Goal: Check status: Check status

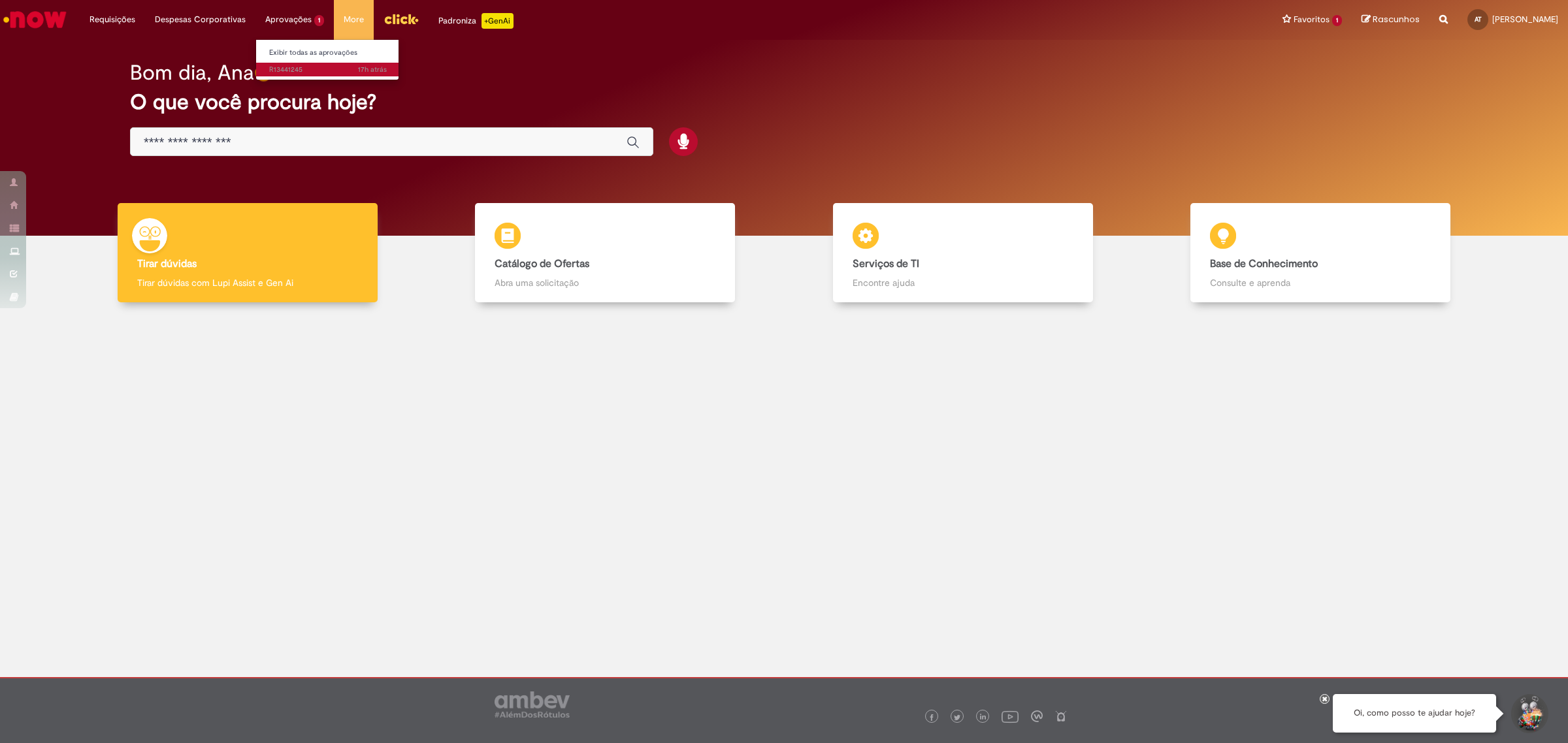
click at [308, 67] on span "17h atrás 17 horas atrás R13441245" at bounding box center [327, 70] width 117 height 11
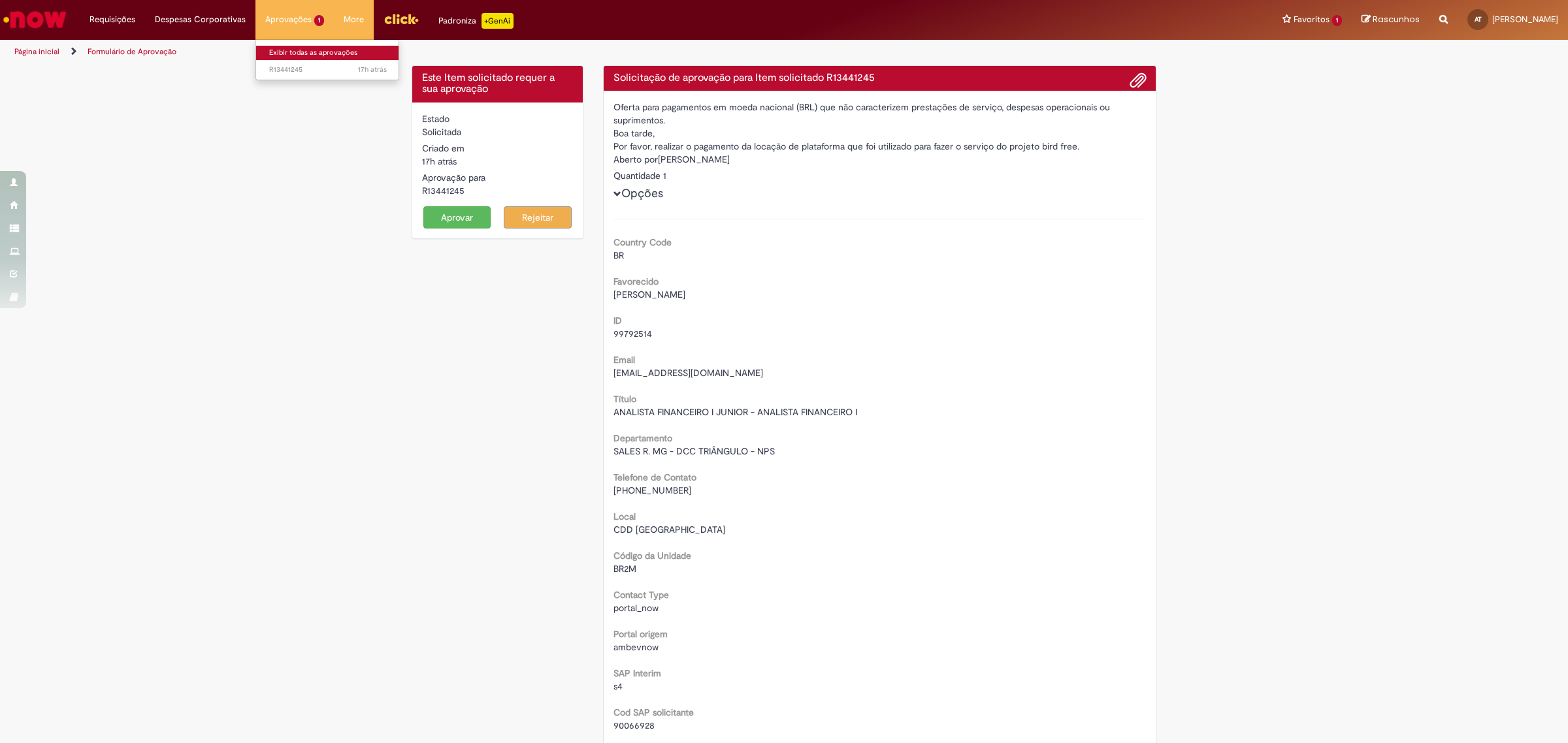
click at [293, 47] on link "Exibir todas as aprovações" at bounding box center [328, 53] width 144 height 15
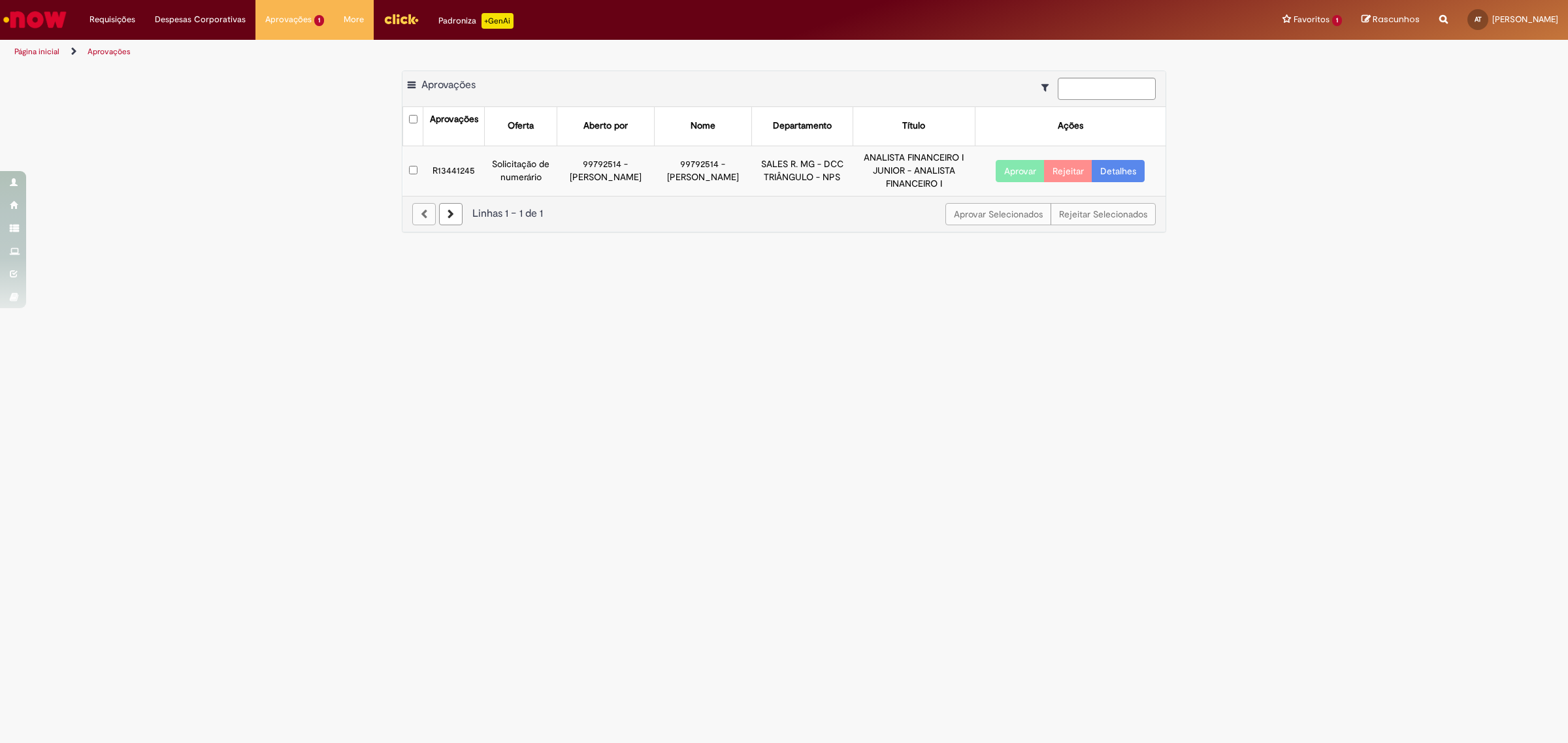
click at [1132, 180] on link "Detalhes" at bounding box center [1118, 171] width 53 height 22
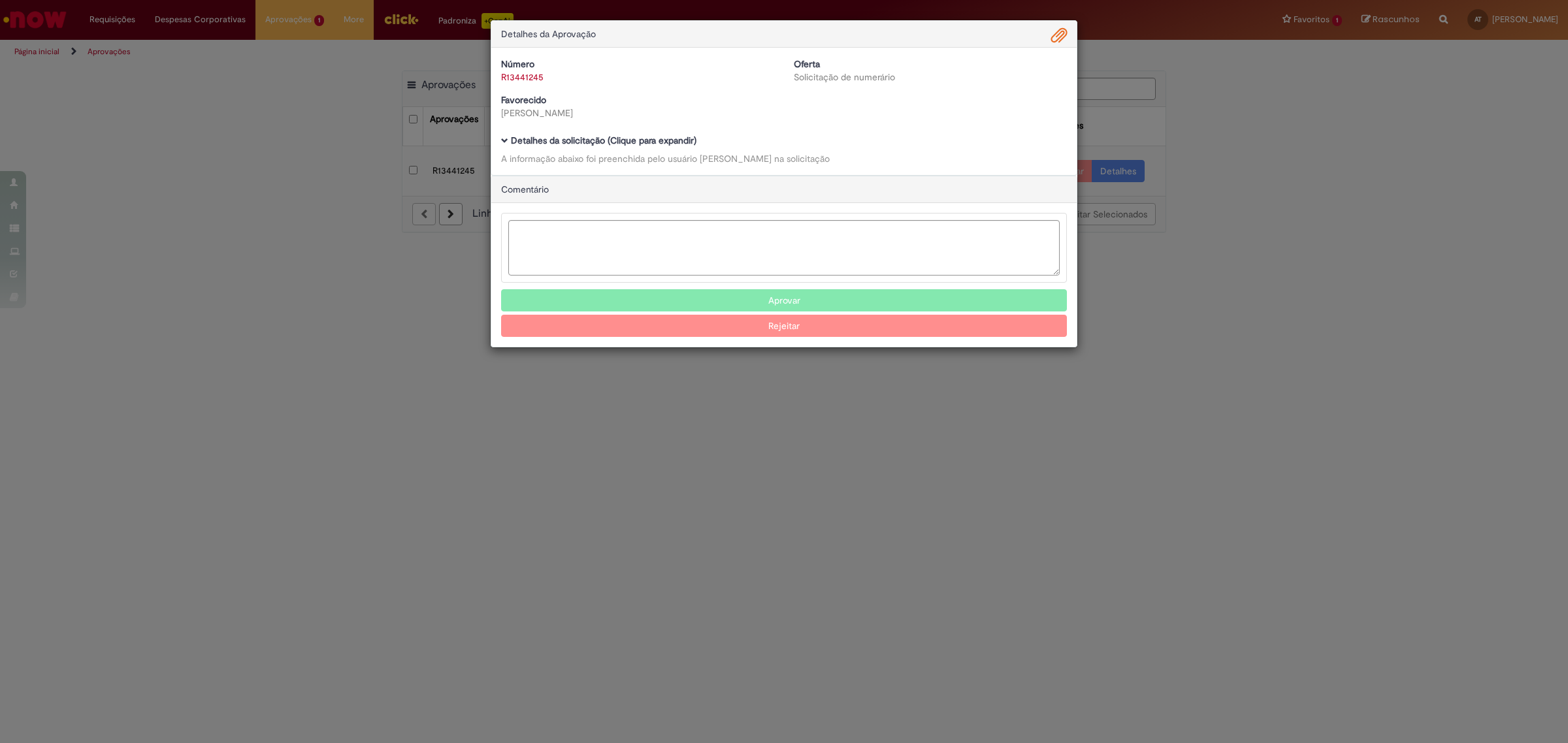
click at [663, 141] on b "Detalhes da solicitação (Clique para expandir)" at bounding box center [604, 140] width 185 height 11
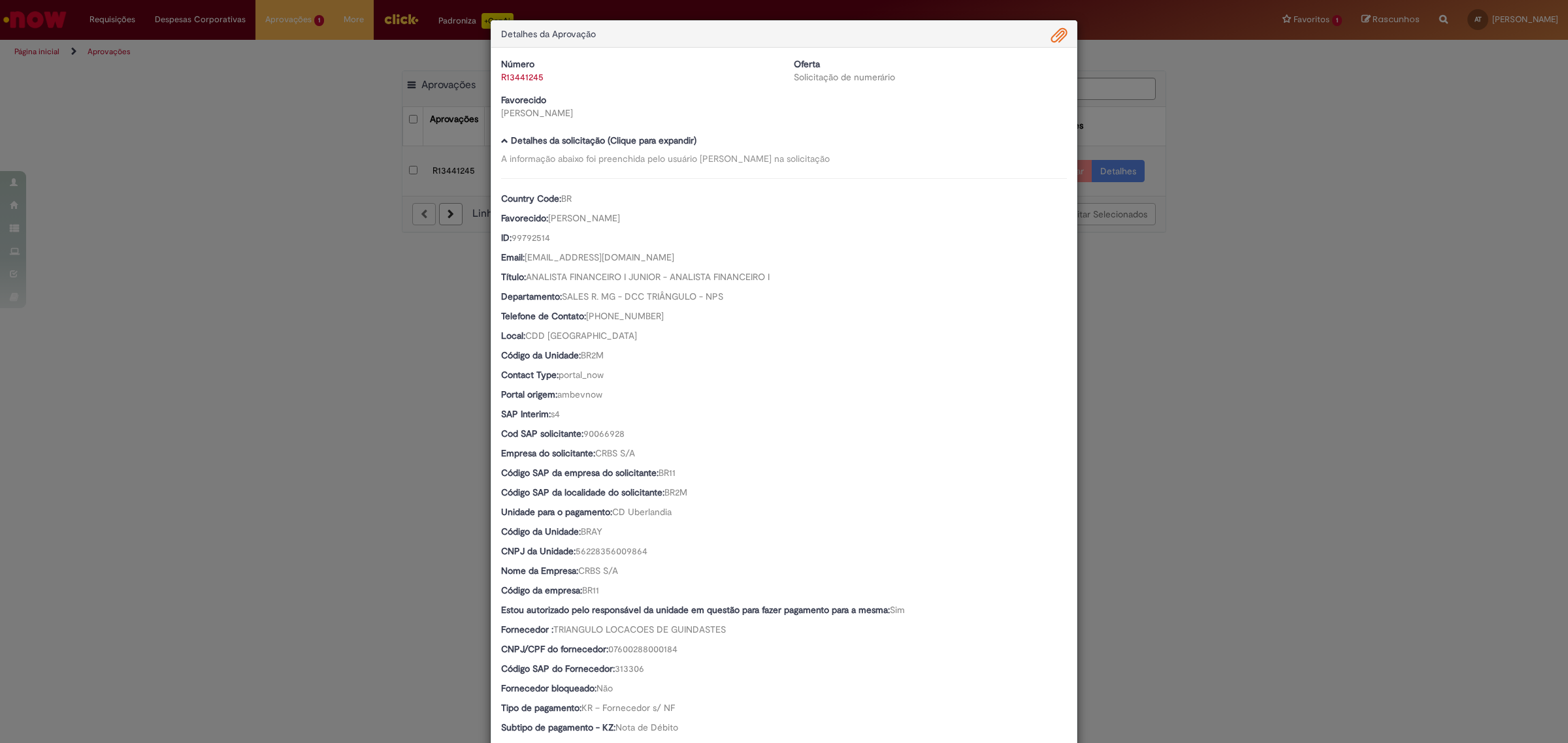
click at [663, 141] on b "Detalhes da solicitação (Clique para expandir)" at bounding box center [604, 140] width 185 height 11
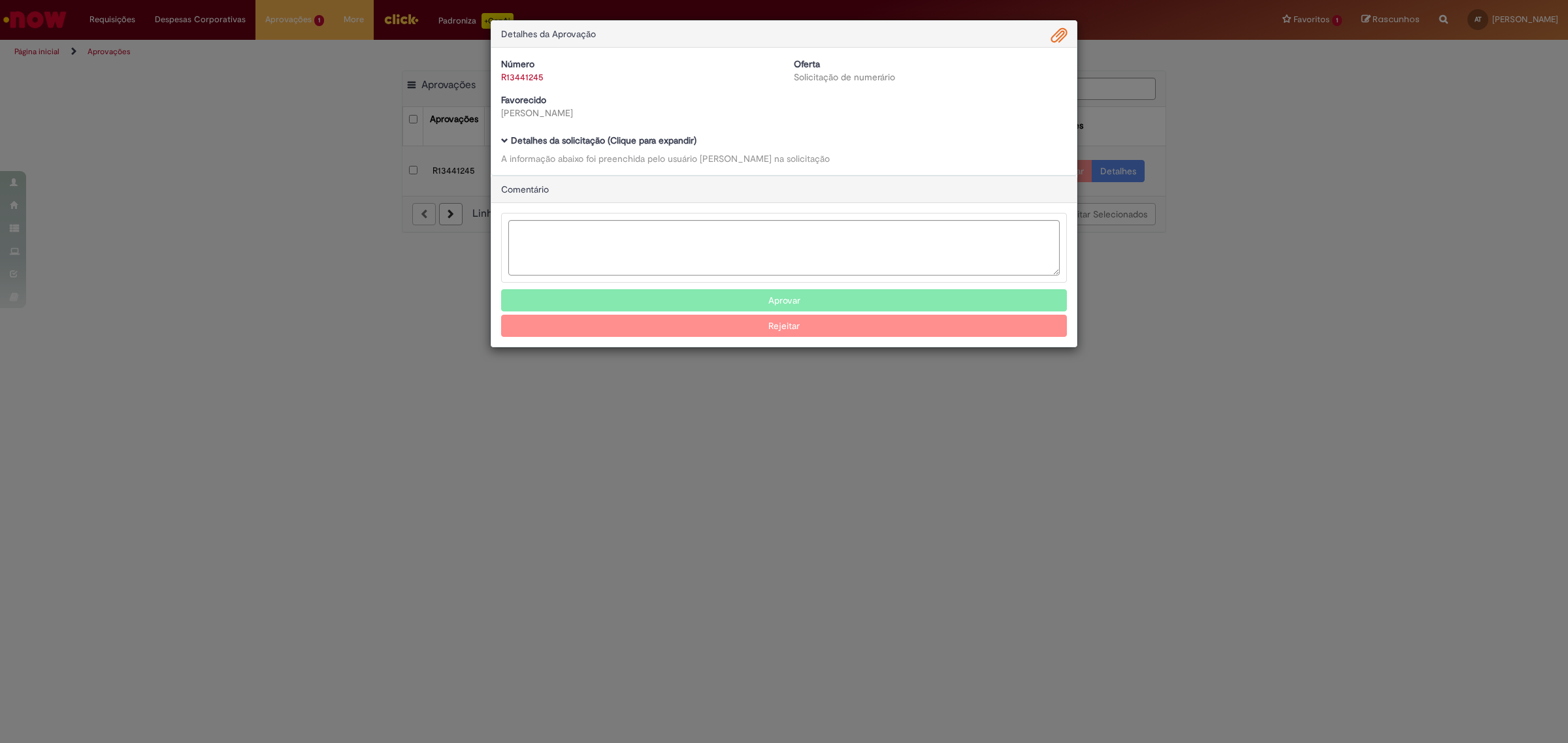
click at [663, 141] on b "Detalhes da solicitação (Clique para expandir)" at bounding box center [604, 140] width 185 height 11
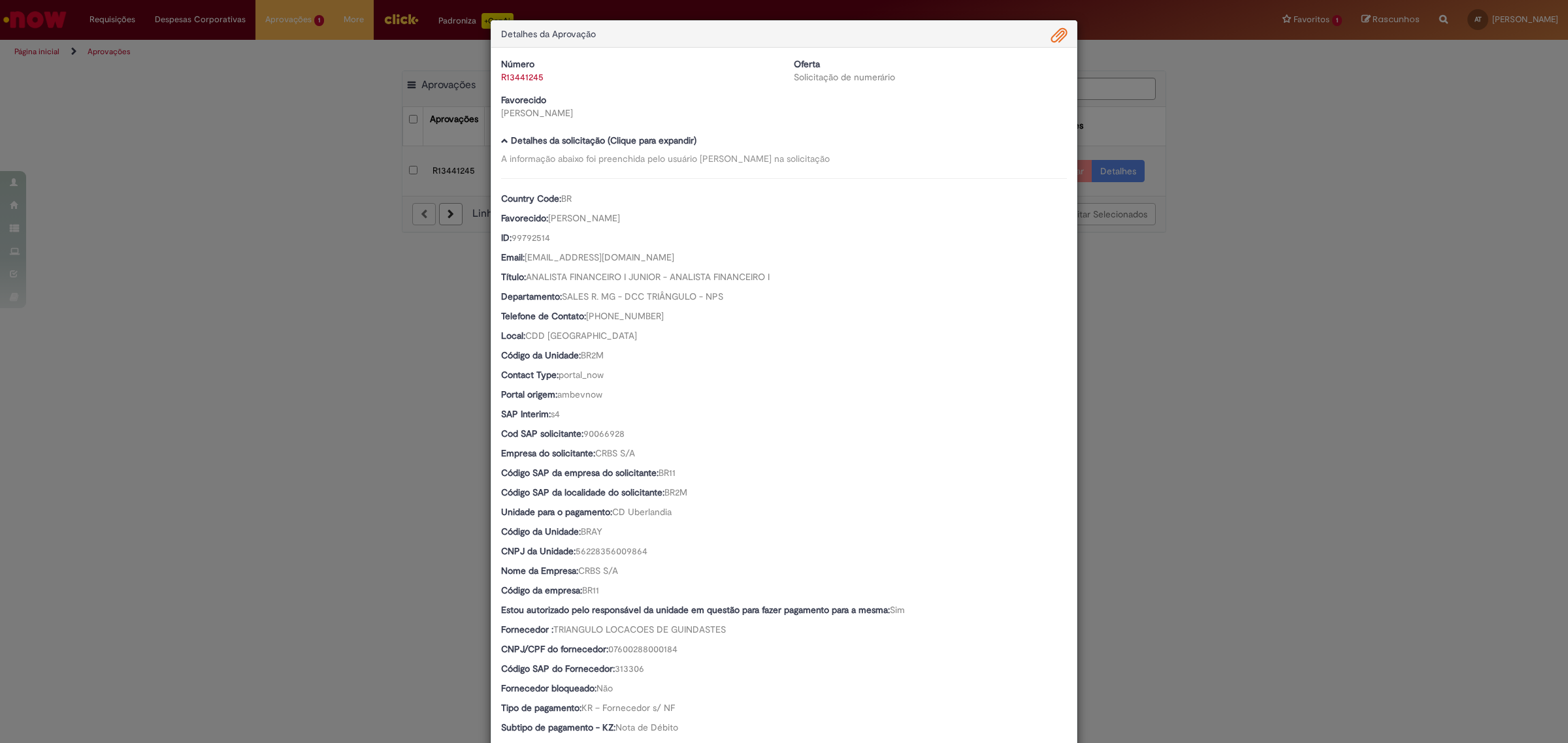
click at [468, 350] on div "Detalhes da Aprovação Número R13441245 Oferta Solicitação de numerário Favoreci…" at bounding box center [784, 372] width 1568 height 743
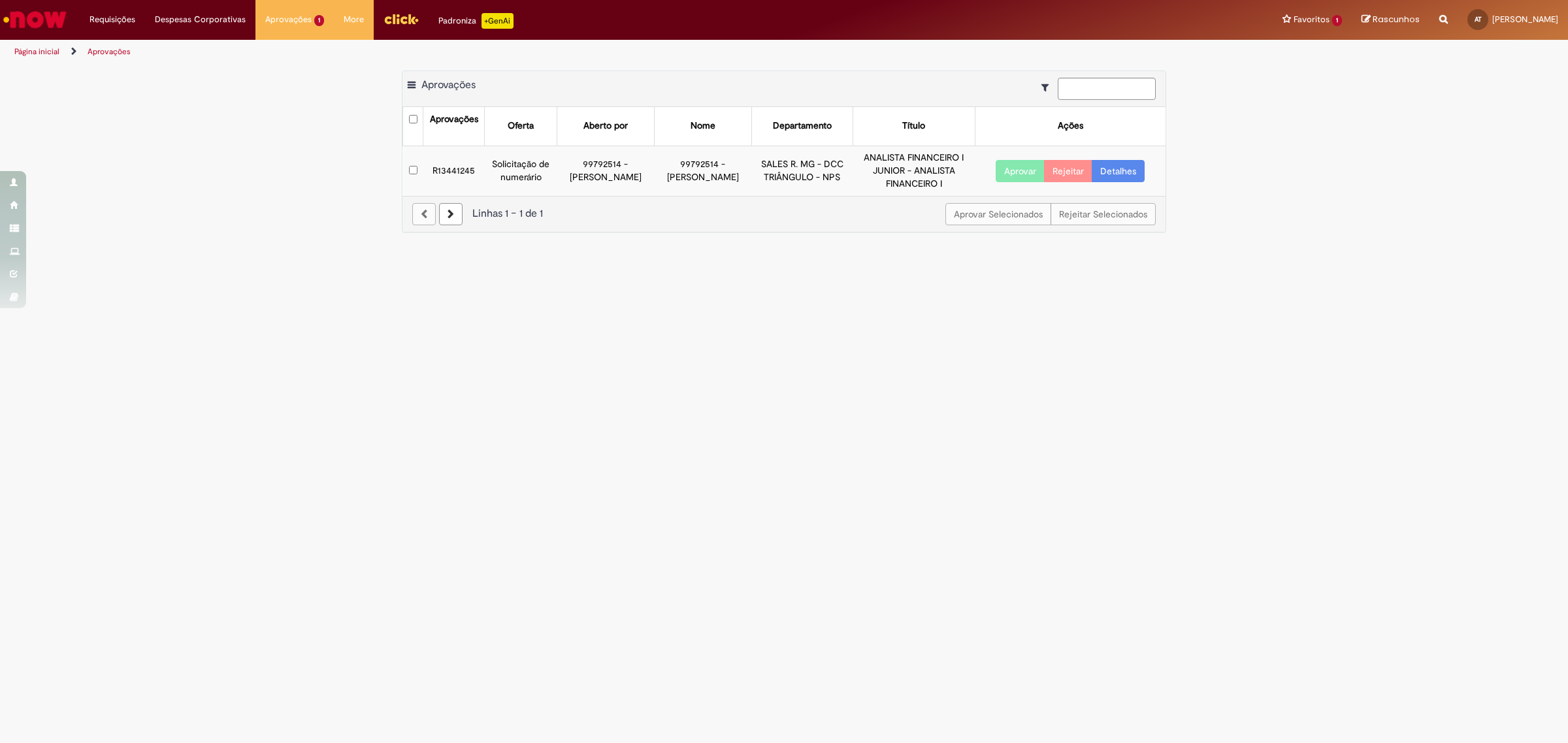
click at [1118, 169] on link "Detalhes" at bounding box center [1118, 171] width 53 height 22
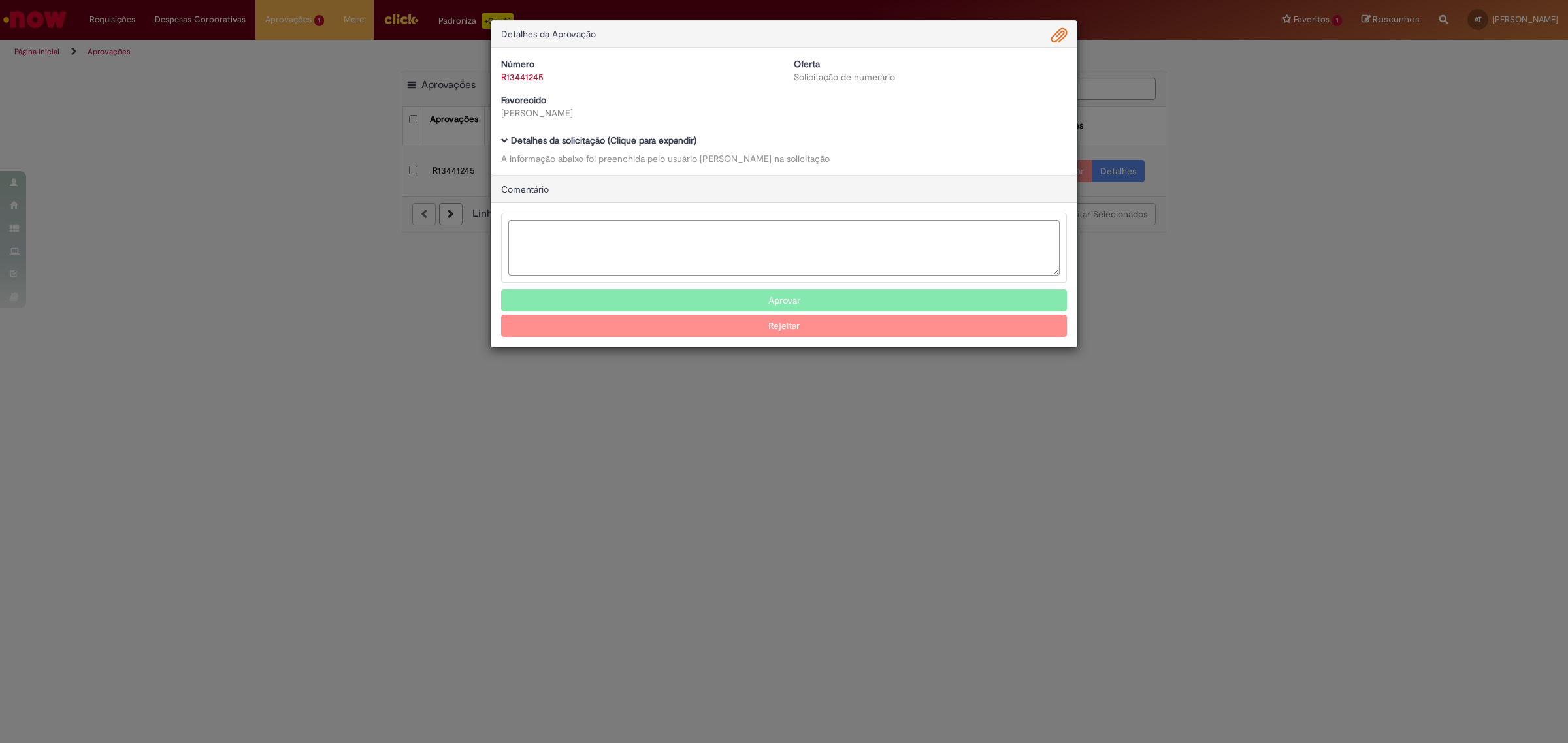
click at [645, 145] on b "Detalhes da solicitação (Clique para expandir)" at bounding box center [604, 140] width 185 height 11
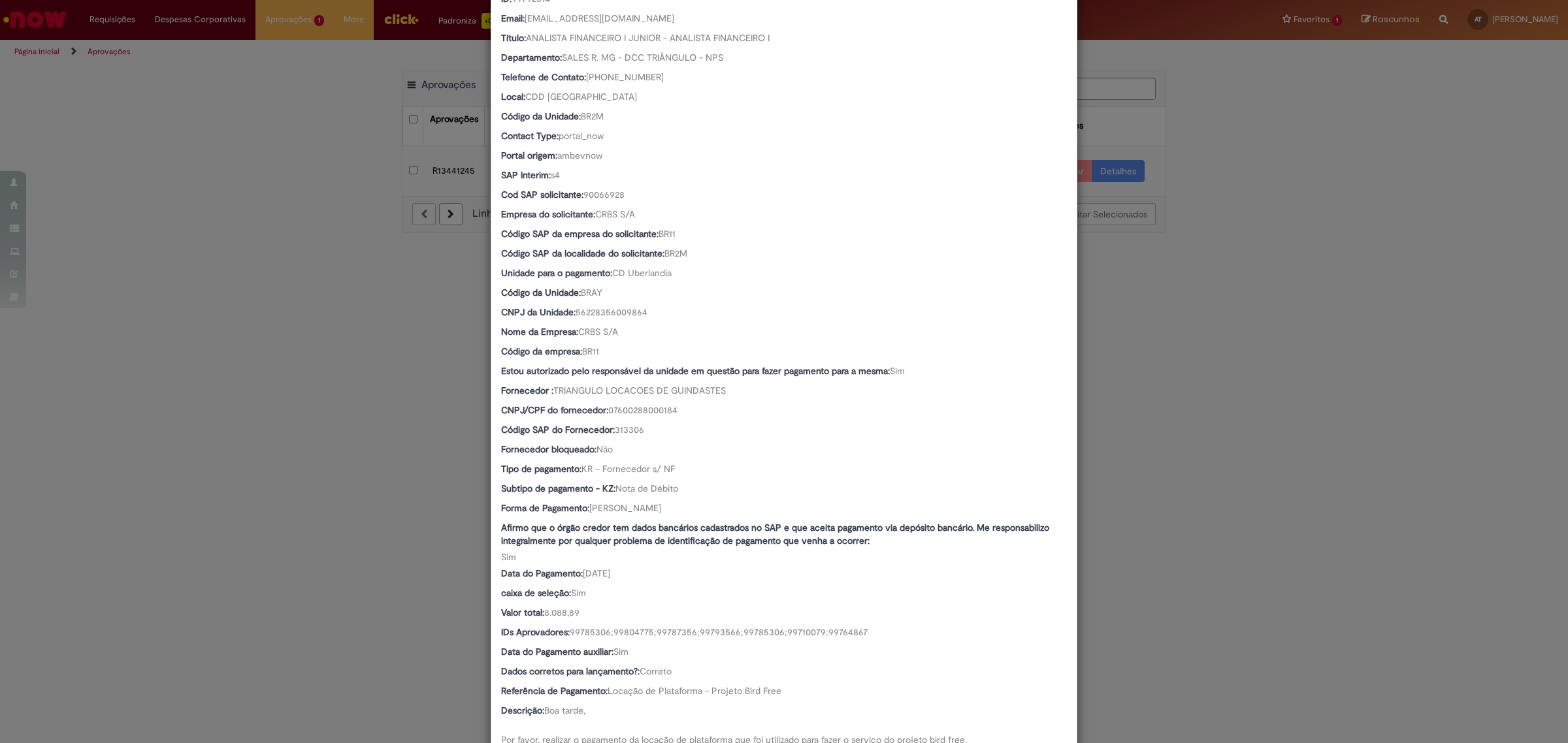
scroll to position [240, 0]
click at [408, 405] on div "Detalhes da Aprovação Número R13441245 Oferta Solicitação de numerário Favoreci…" at bounding box center [784, 372] width 1568 height 743
